Goal: Check status: Check status

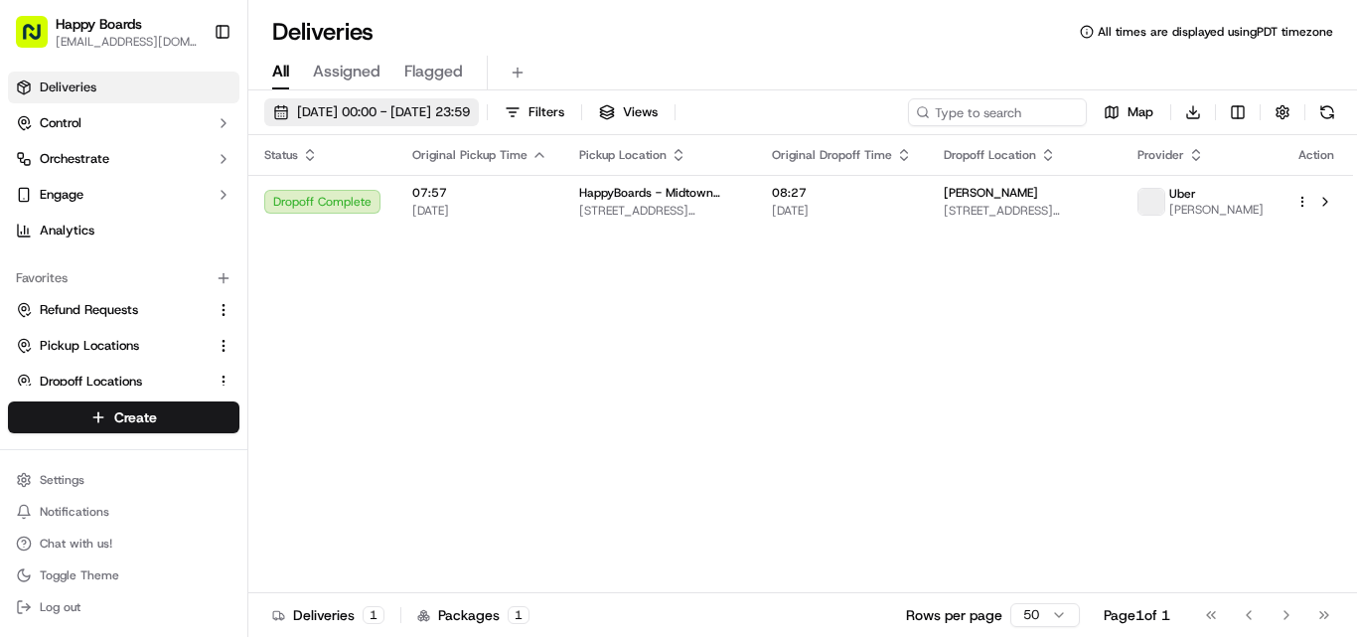
click at [390, 111] on span "19/09/2025 00:00 - 19/09/2025 23:59" at bounding box center [383, 112] width 173 height 18
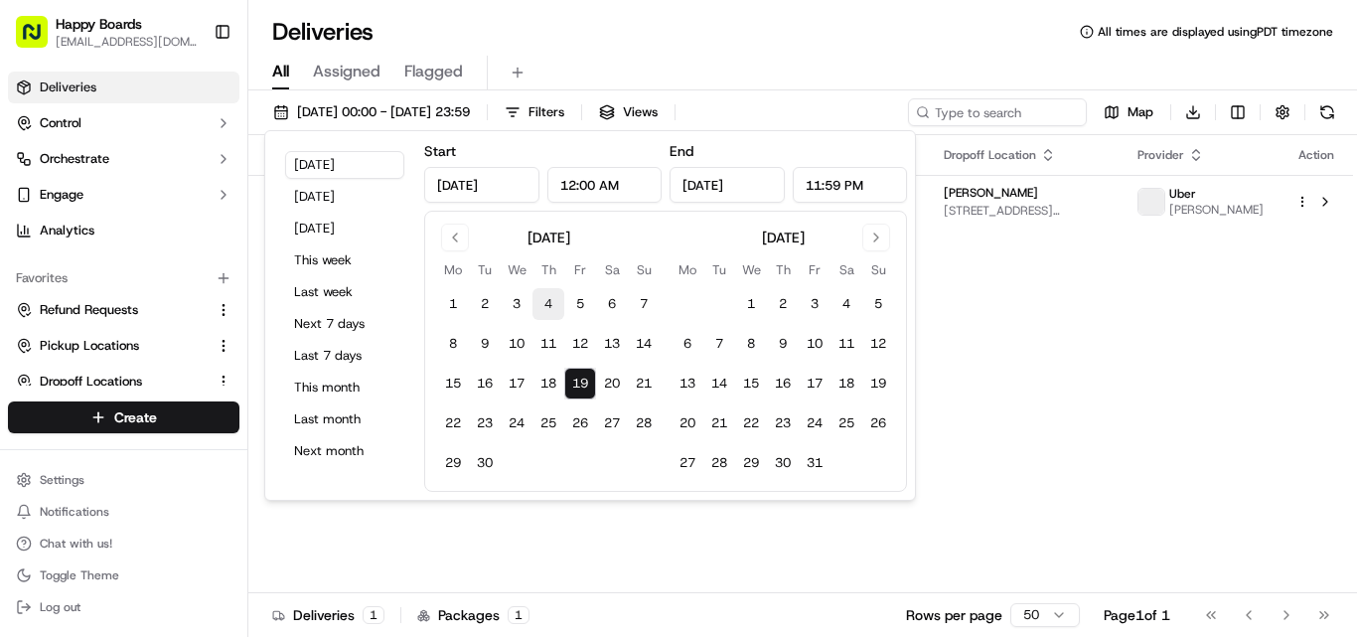
click at [541, 307] on button "4" at bounding box center [548, 304] width 32 height 32
type input "Sep 4, 2025"
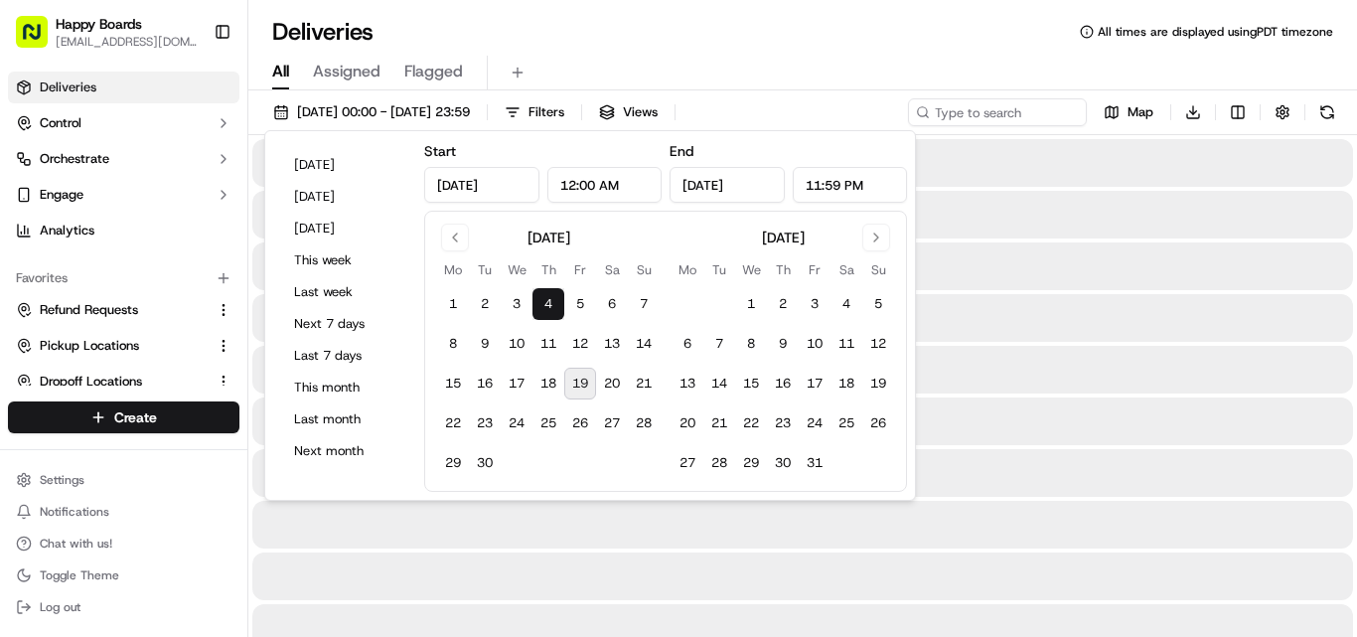
click at [541, 307] on button "4" at bounding box center [548, 304] width 32 height 32
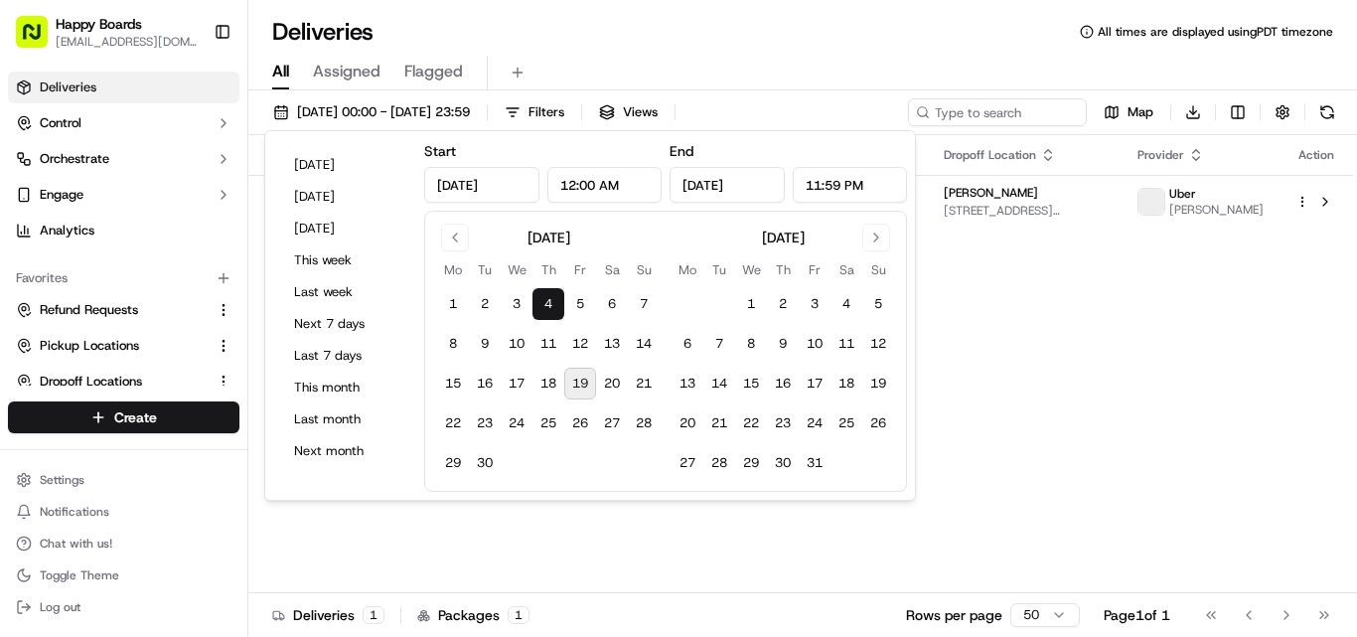
click at [800, 56] on div "All Assigned Flagged" at bounding box center [802, 73] width 1109 height 35
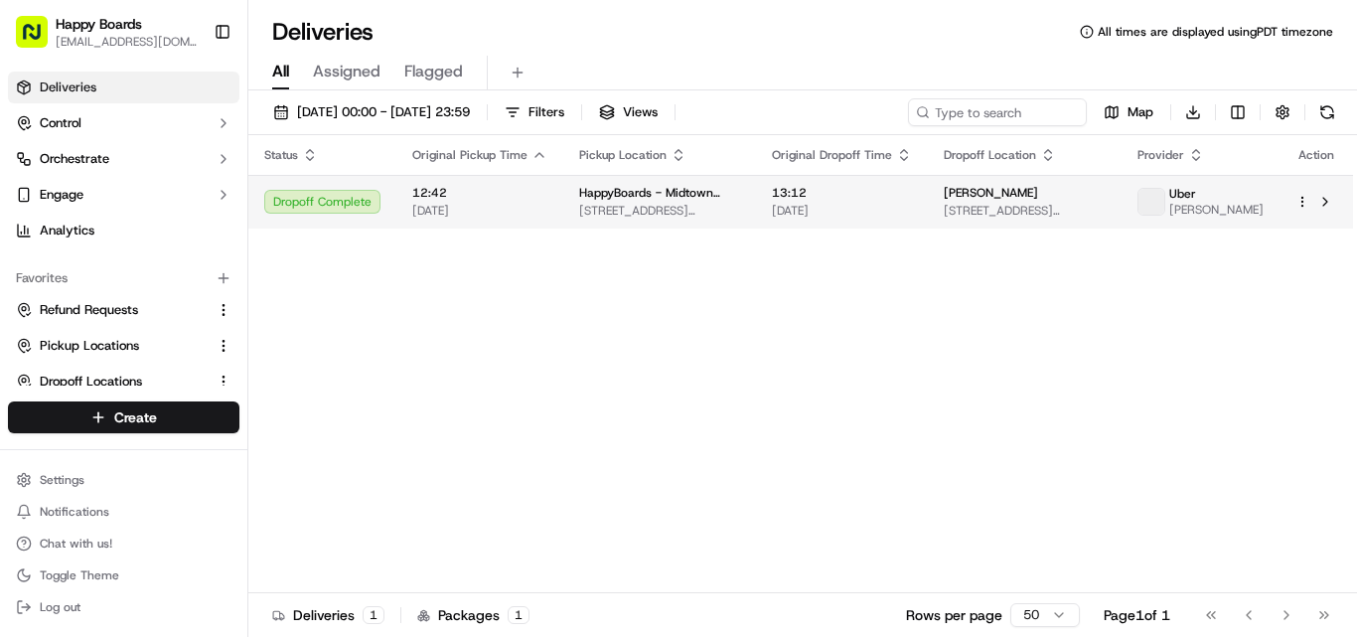
click at [936, 206] on td "Rose L 524 E 72nd St APT 33B, New York, NY 10021, USA" at bounding box center [1025, 202] width 194 height 54
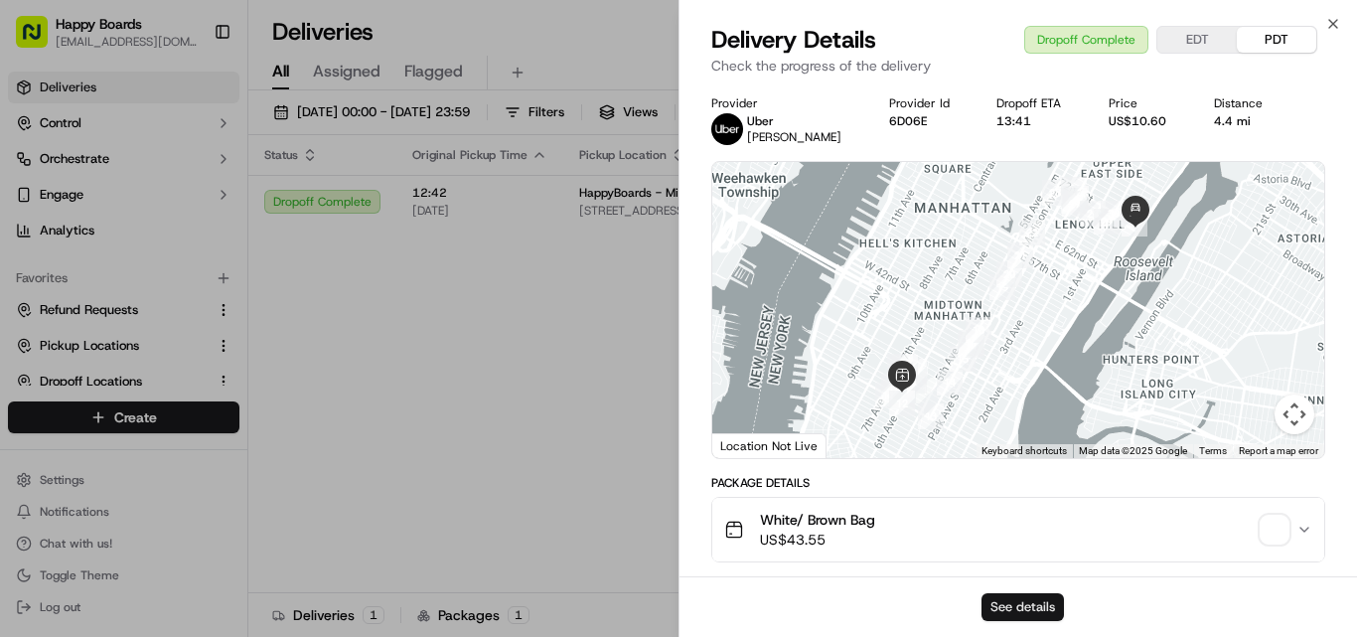
click at [1059, 616] on button "See details" at bounding box center [1023, 607] width 82 height 28
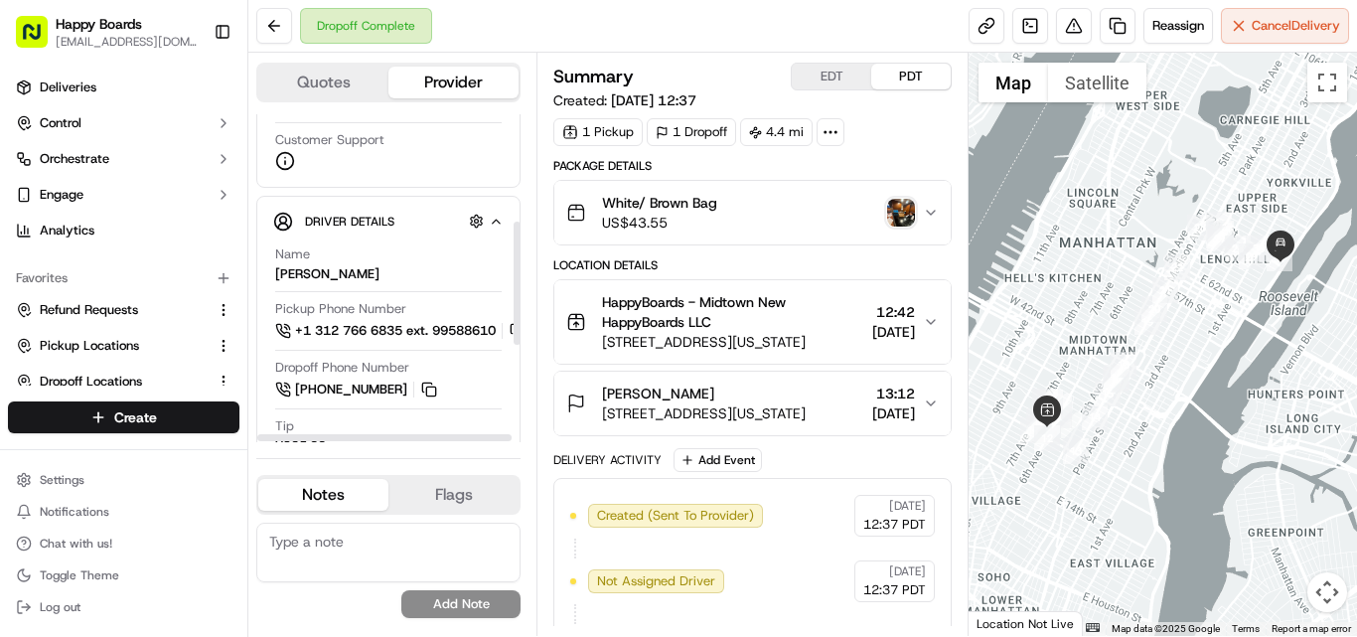
scroll to position [397, 0]
